Goal: Navigation & Orientation: Find specific page/section

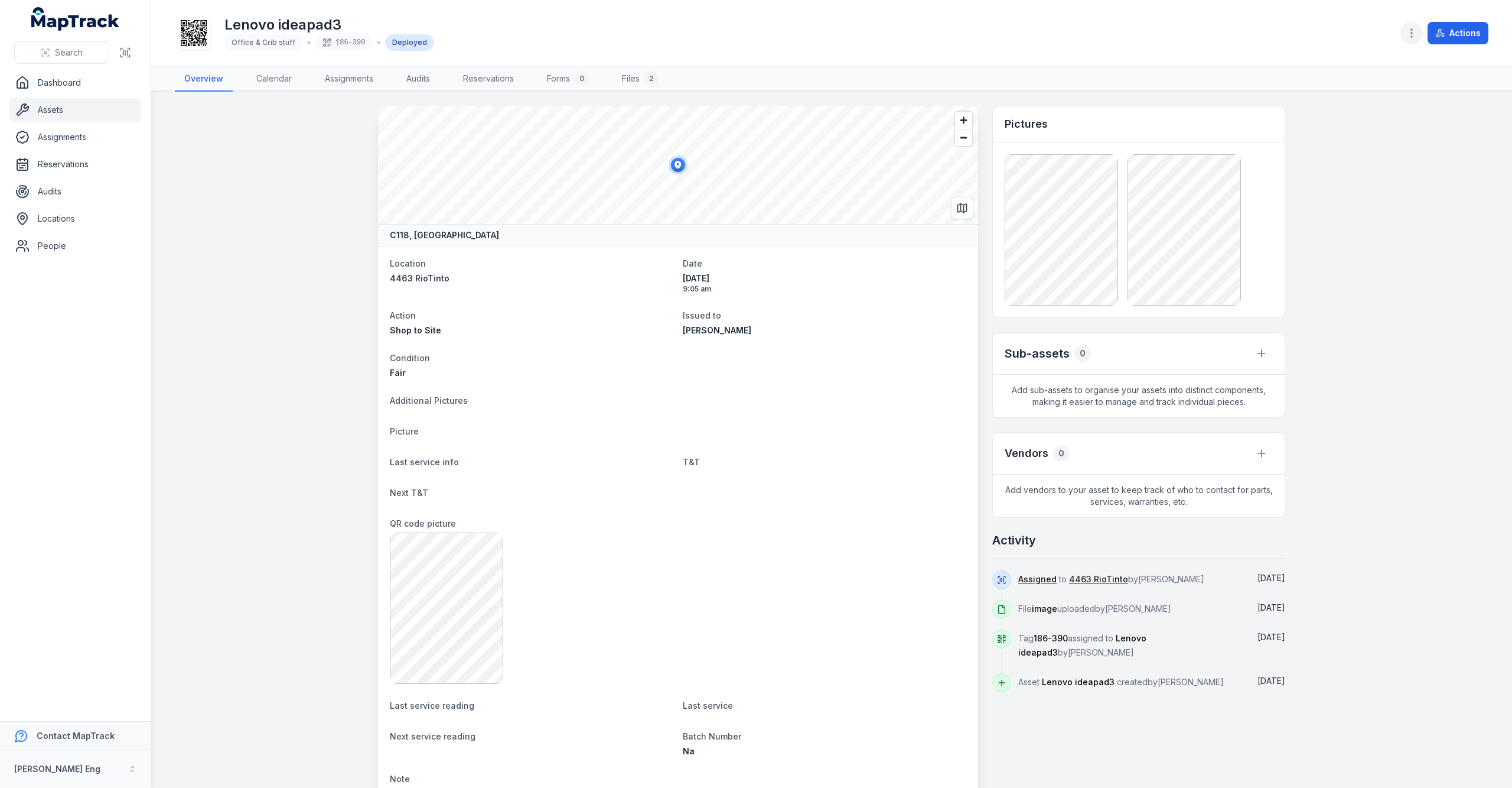
click at [1409, 29] on icon "button" at bounding box center [1412, 34] width 12 height 12
click at [1407, 28] on icon "button" at bounding box center [1412, 34] width 12 height 12
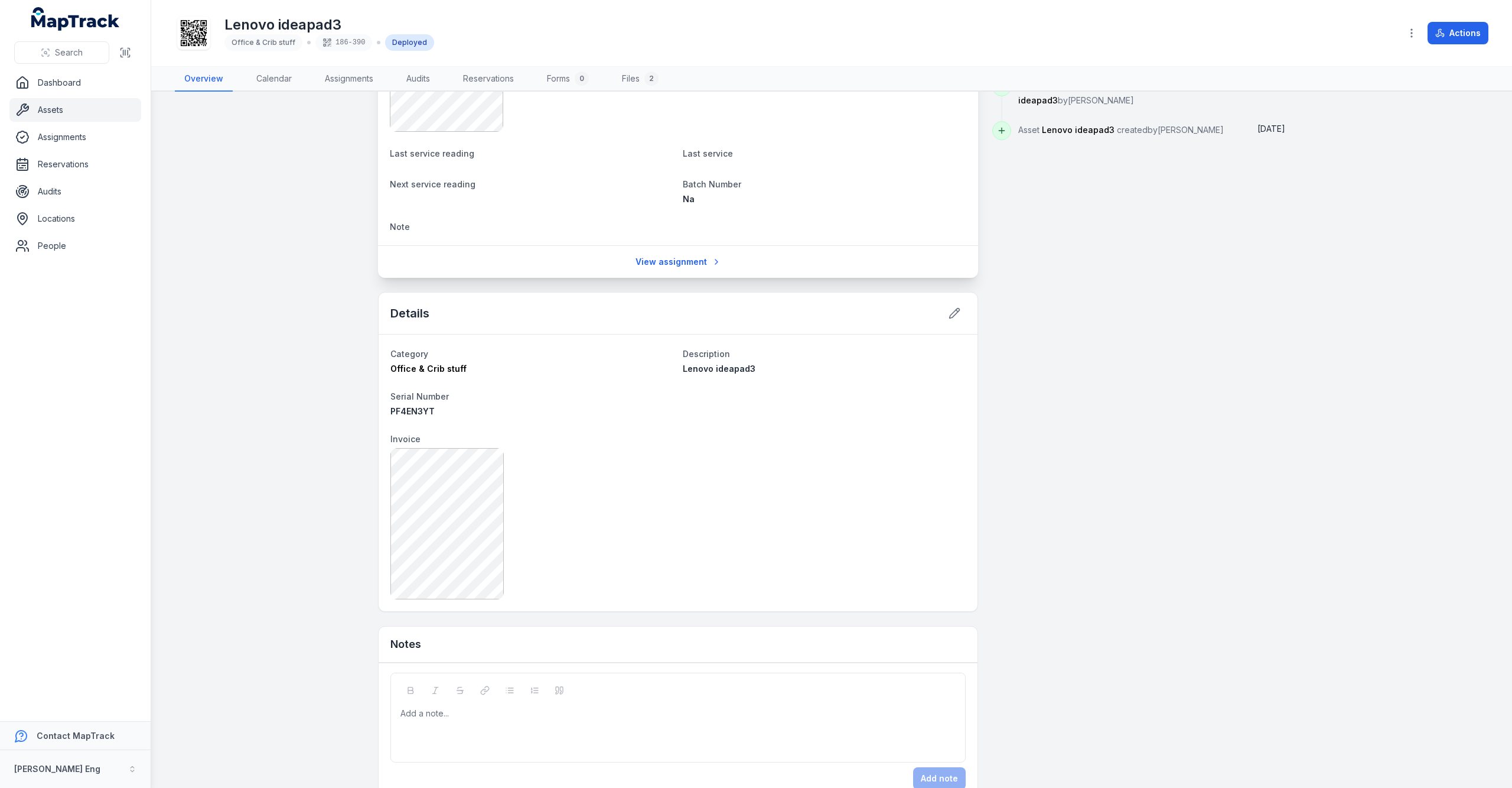
scroll to position [581, 0]
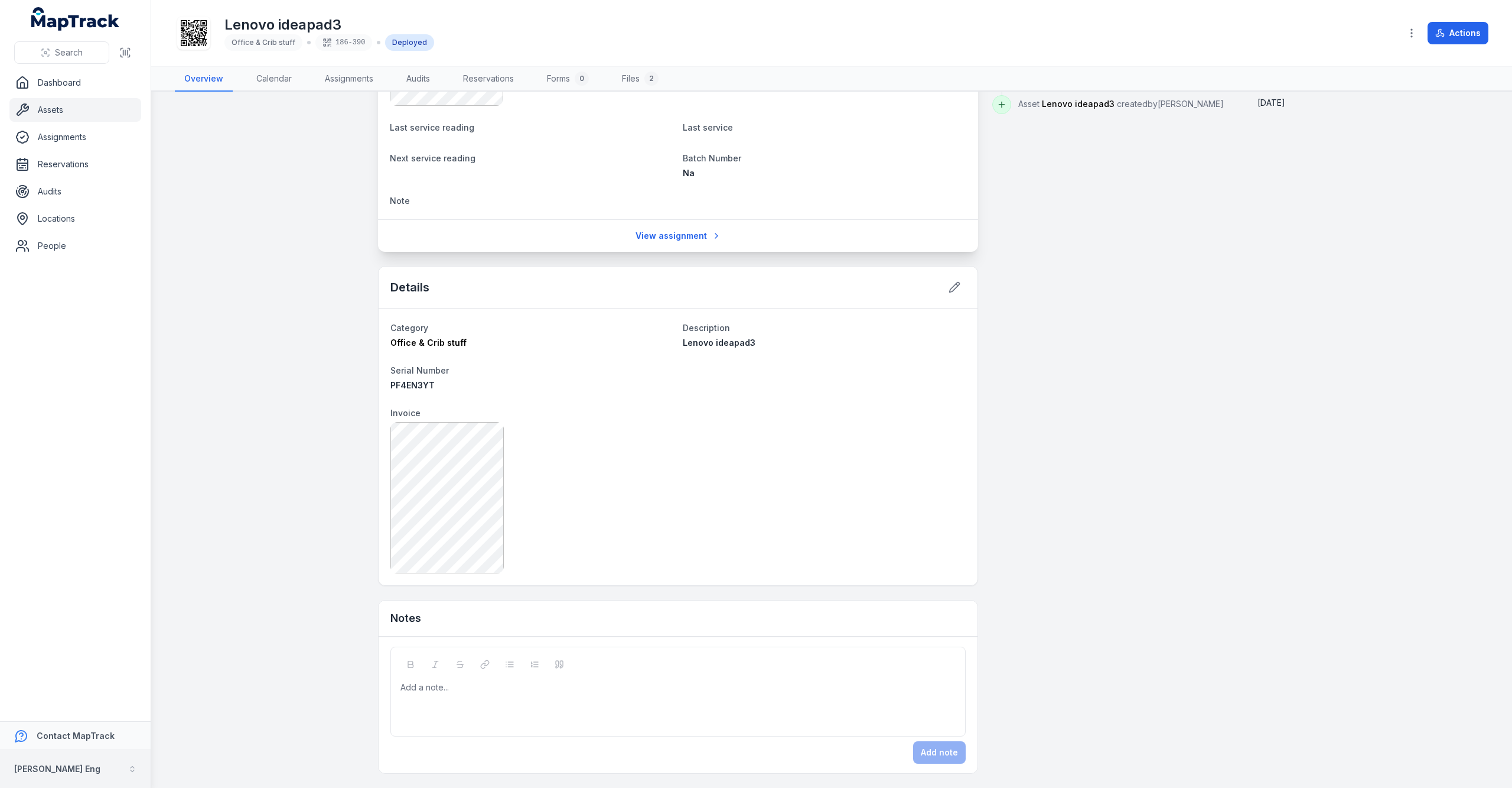
click at [130, 776] on button "[PERSON_NAME] Eng" at bounding box center [75, 769] width 151 height 37
click at [192, 608] on div "Search Dashboard Assets Assignments Reservations Audits Locations People Contac…" at bounding box center [756, 394] width 1512 height 788
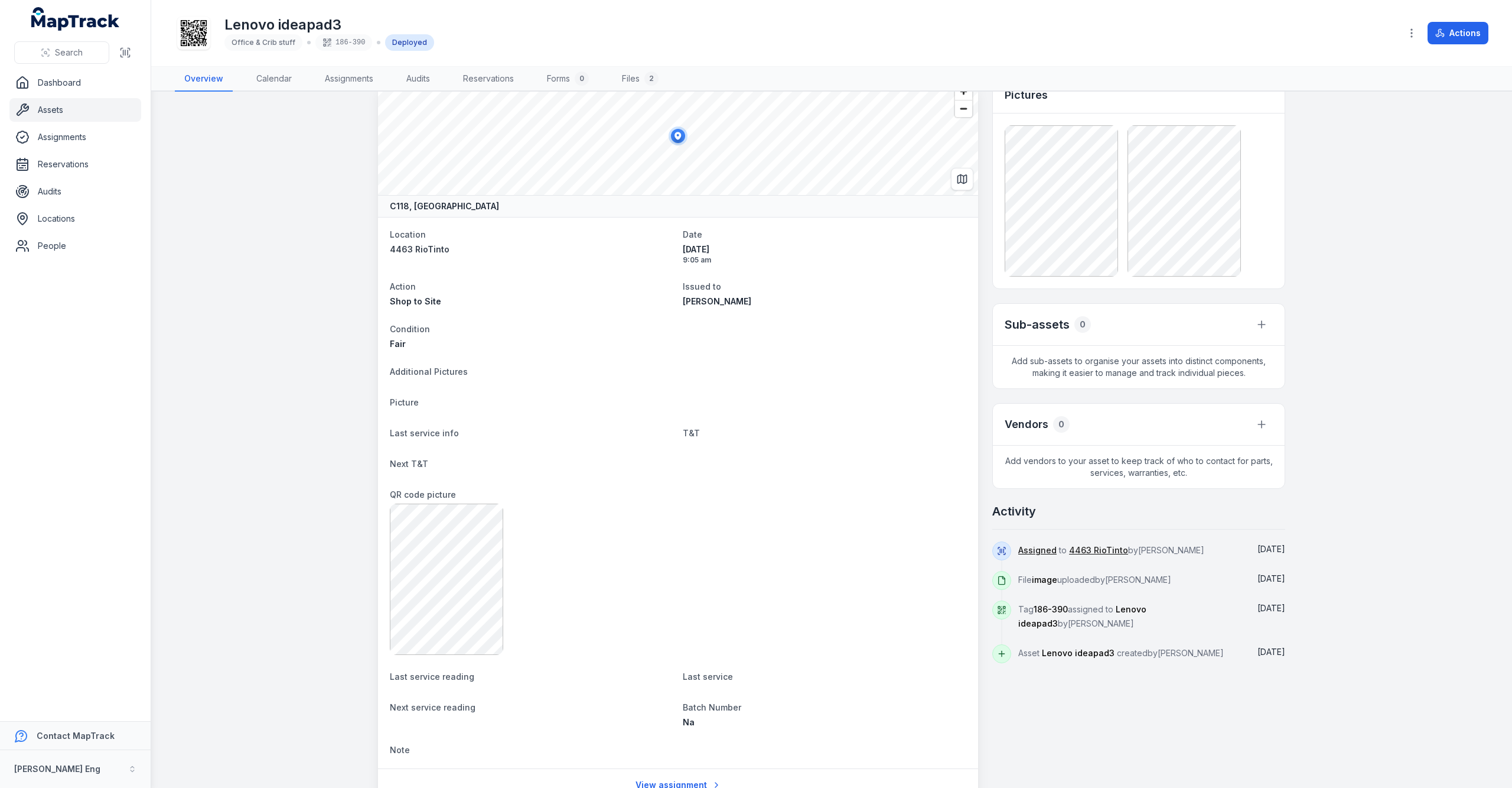
scroll to position [0, 0]
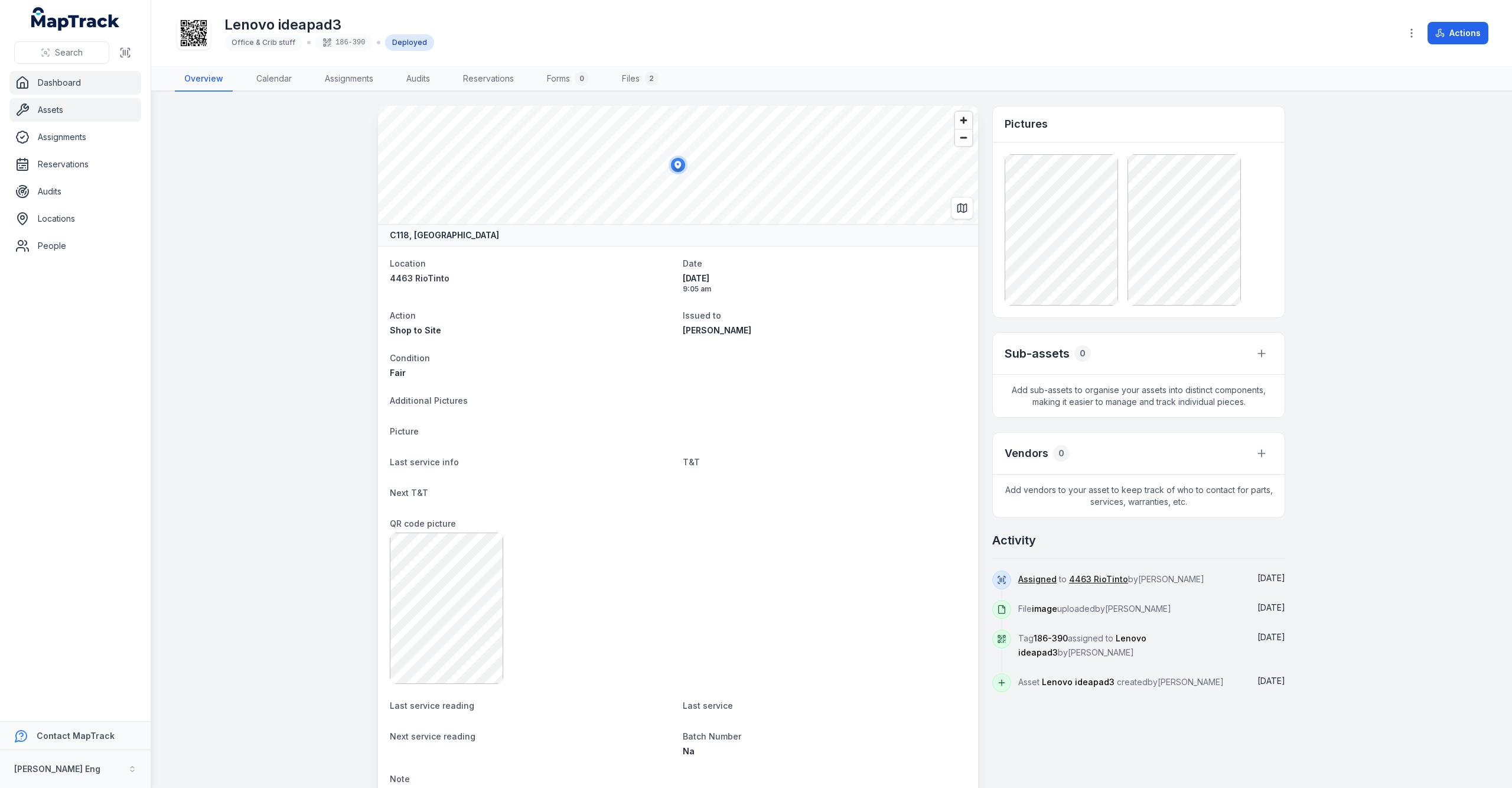
click at [45, 86] on link "Dashboard" at bounding box center [76, 83] width 132 height 24
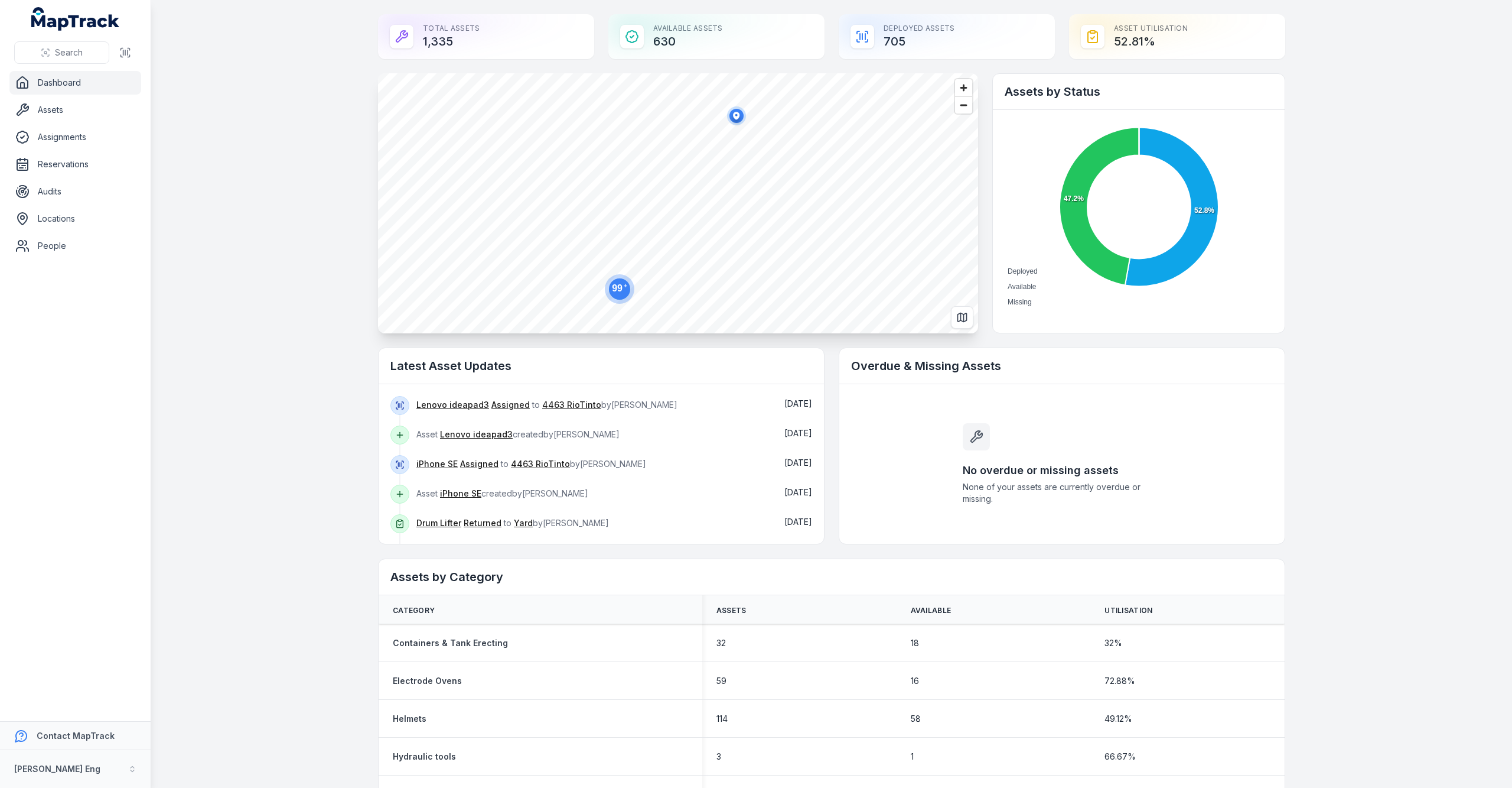
click at [57, 83] on link "Dashboard" at bounding box center [76, 83] width 132 height 24
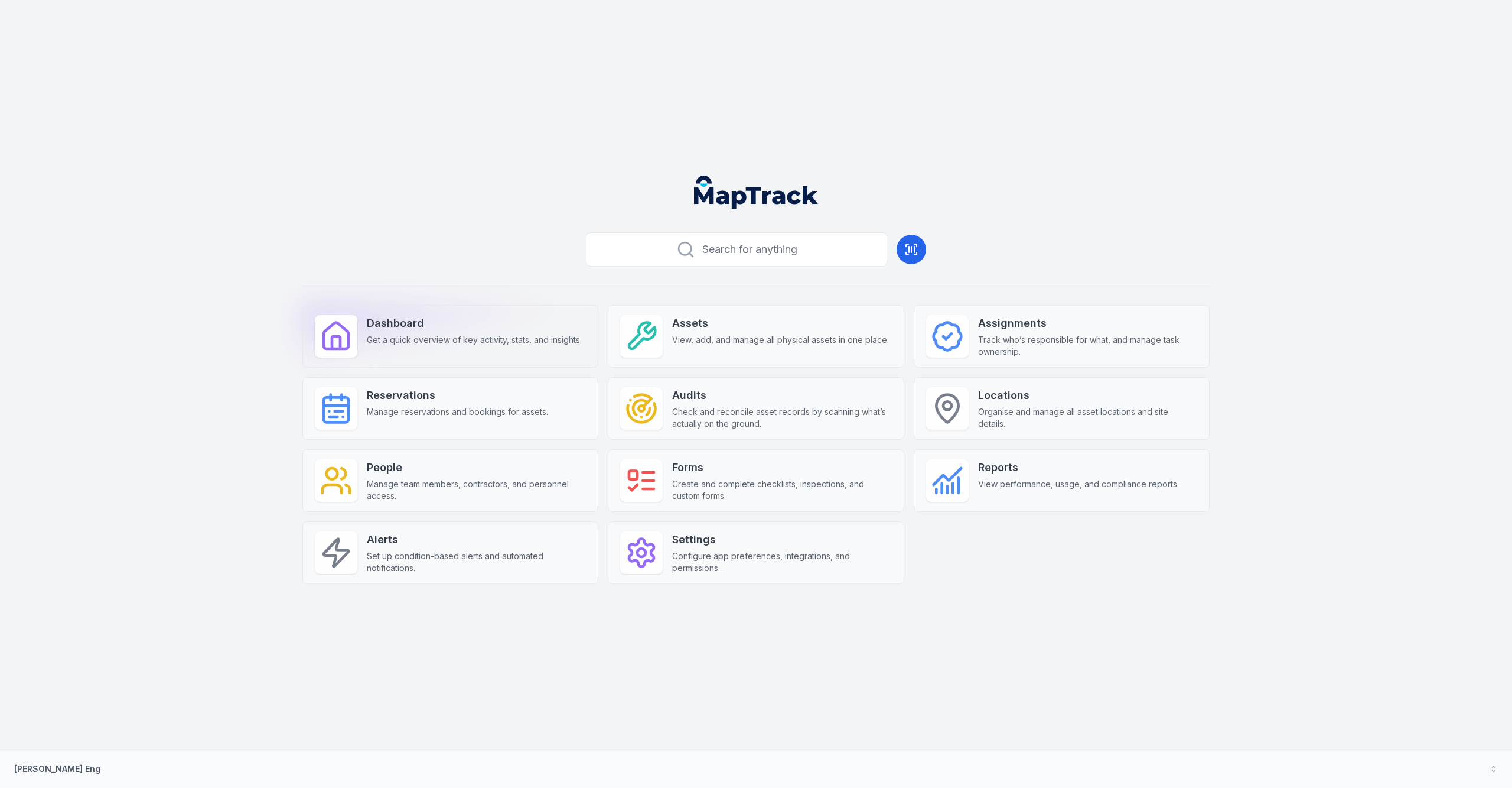
click at [457, 340] on span "Get a quick overview of key activity, stats, and insights." at bounding box center [474, 340] width 215 height 12
